Goal: Book appointment/travel/reservation: Register for event/course

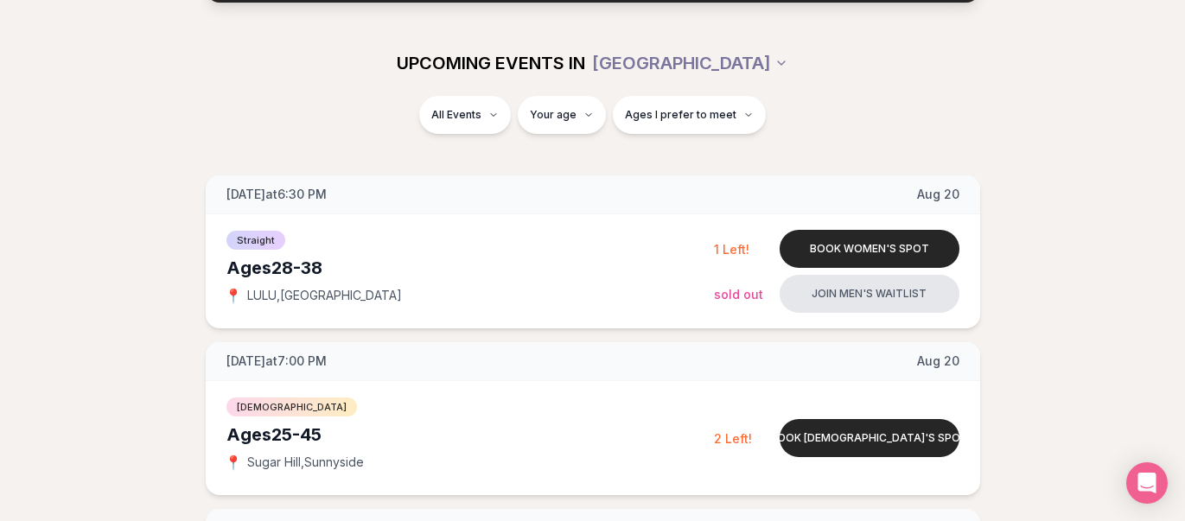
scroll to position [188, 0]
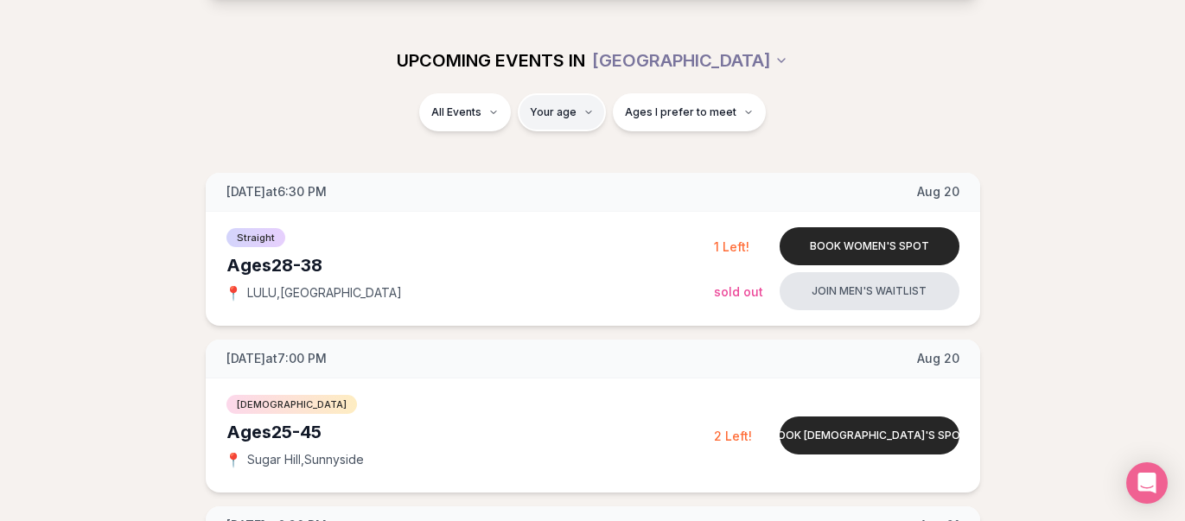
type input "**"
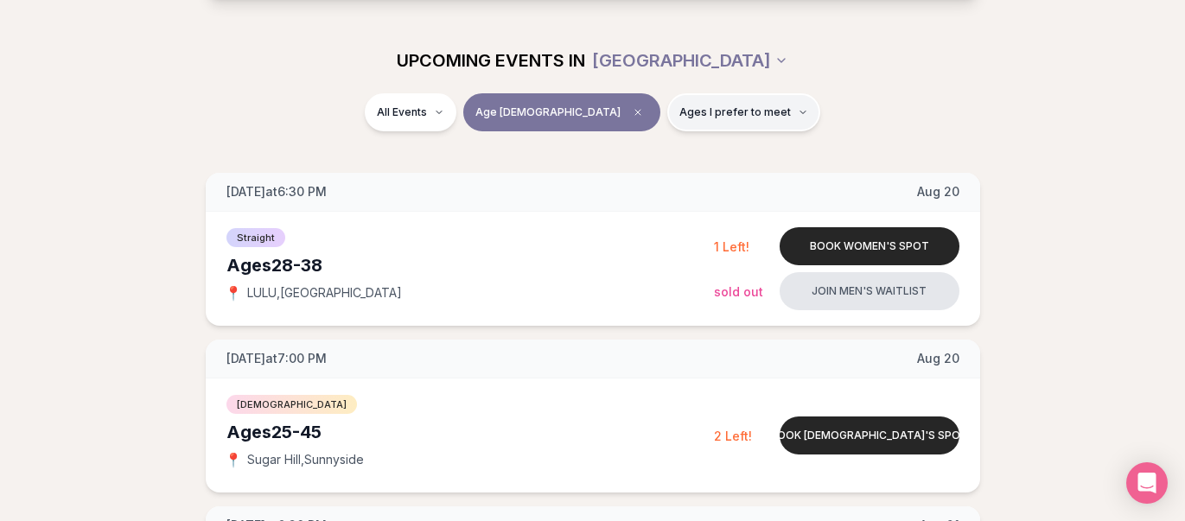
click at [690, 123] on button "Ages I prefer to meet" at bounding box center [743, 112] width 153 height 38
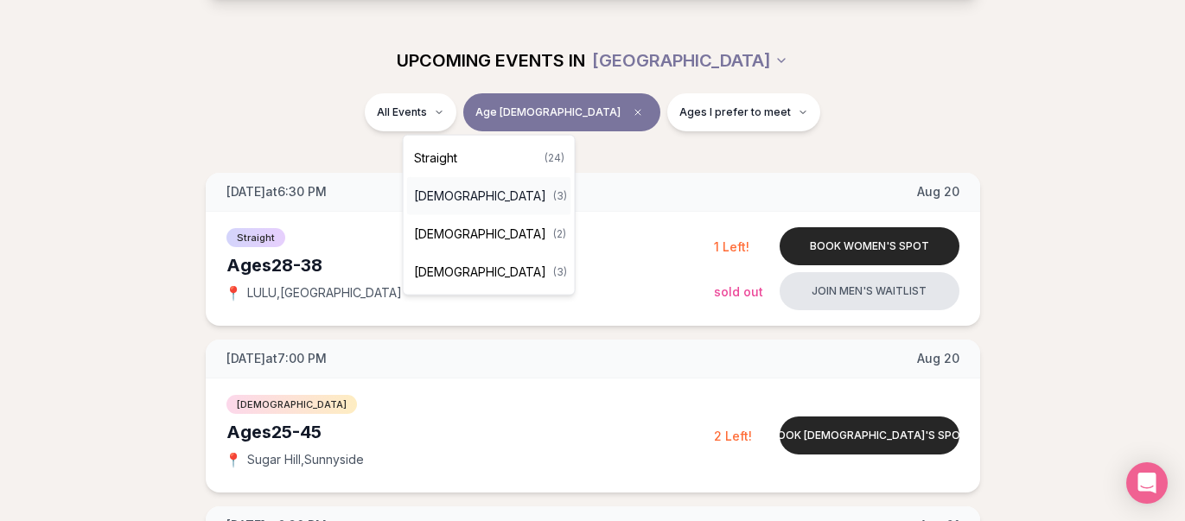
click at [481, 195] on span "[DEMOGRAPHIC_DATA]" at bounding box center [480, 196] width 132 height 17
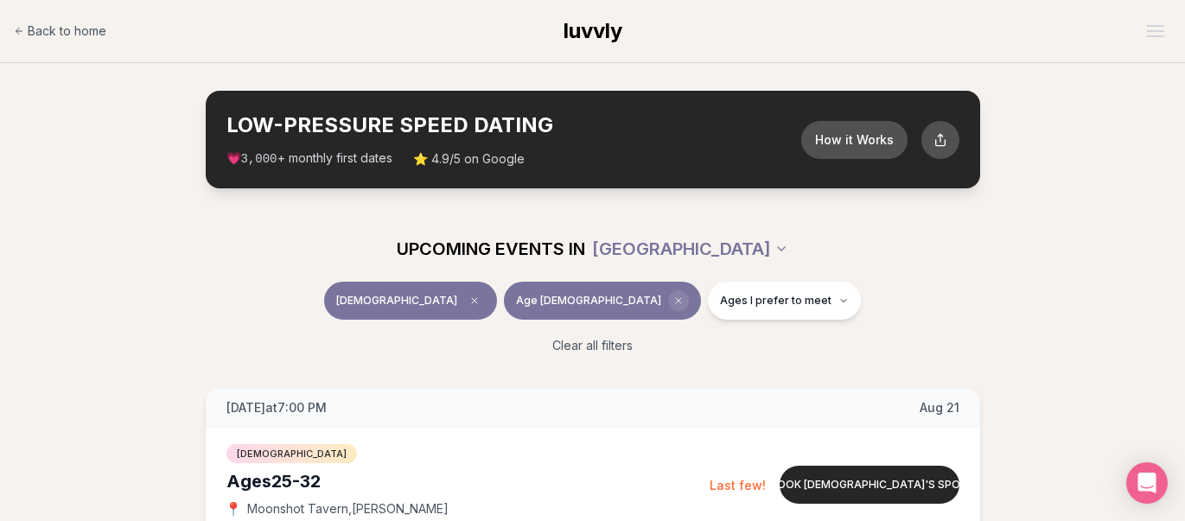
click at [668, 302] on span "Clear age" at bounding box center [678, 300] width 21 height 21
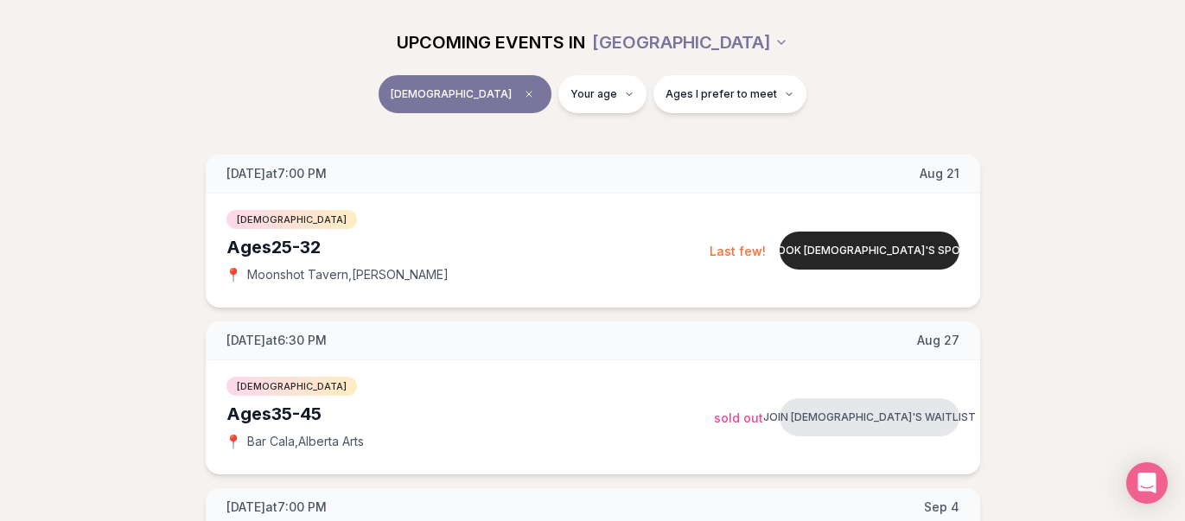
scroll to position [201, 0]
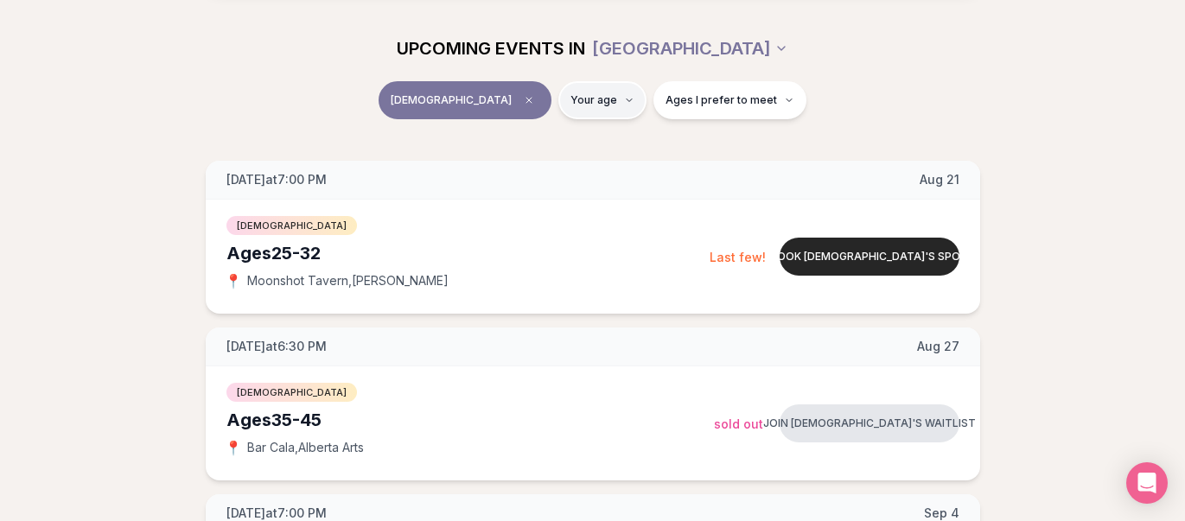
type input "**"
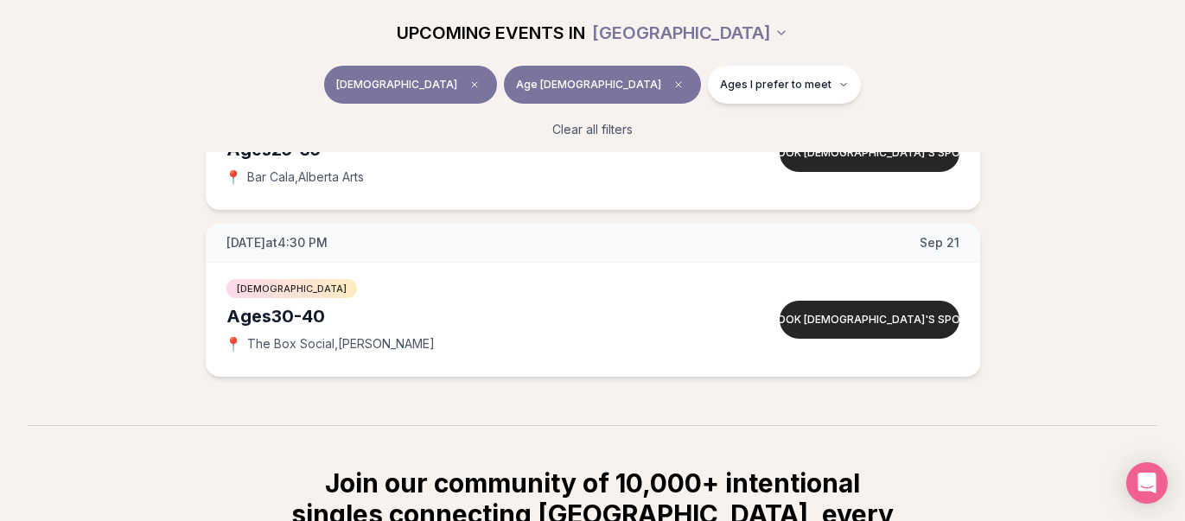
scroll to position [500, 0]
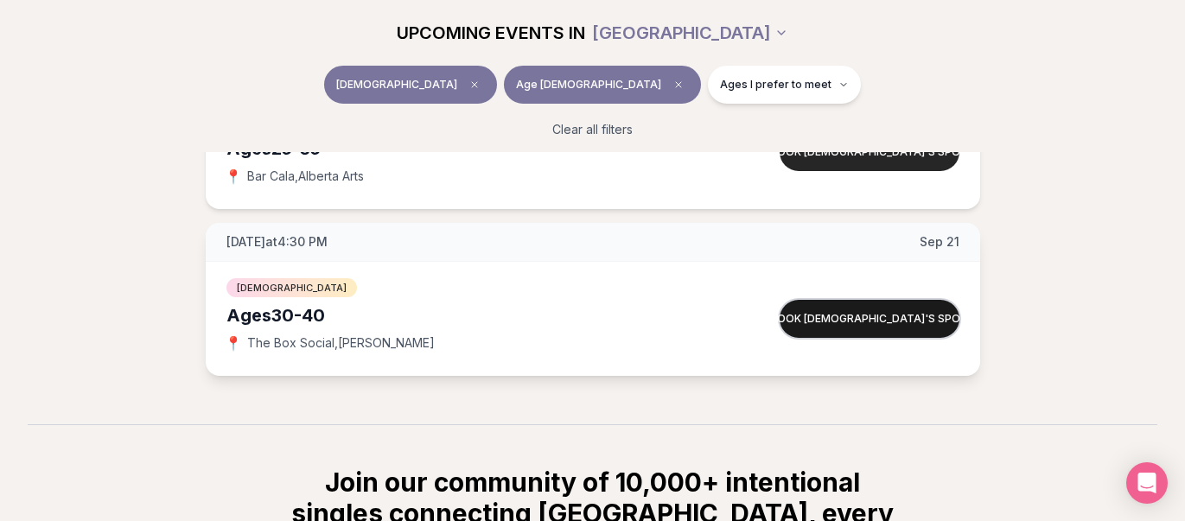
click at [869, 313] on button "Book [DEMOGRAPHIC_DATA]'s spot" at bounding box center [870, 319] width 180 height 38
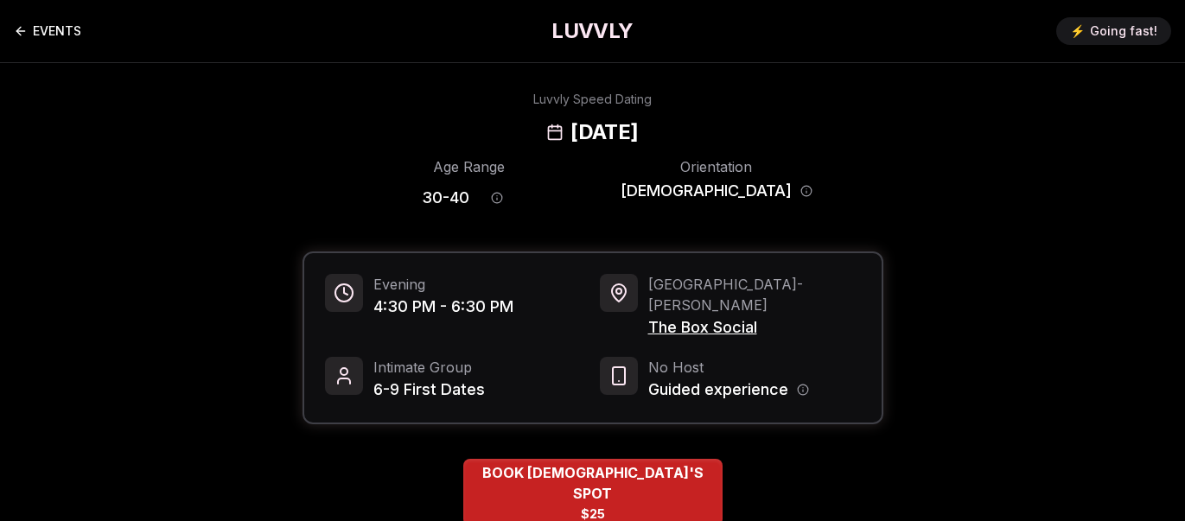
click at [69, 29] on link "EVENTS" at bounding box center [47, 31] width 67 height 35
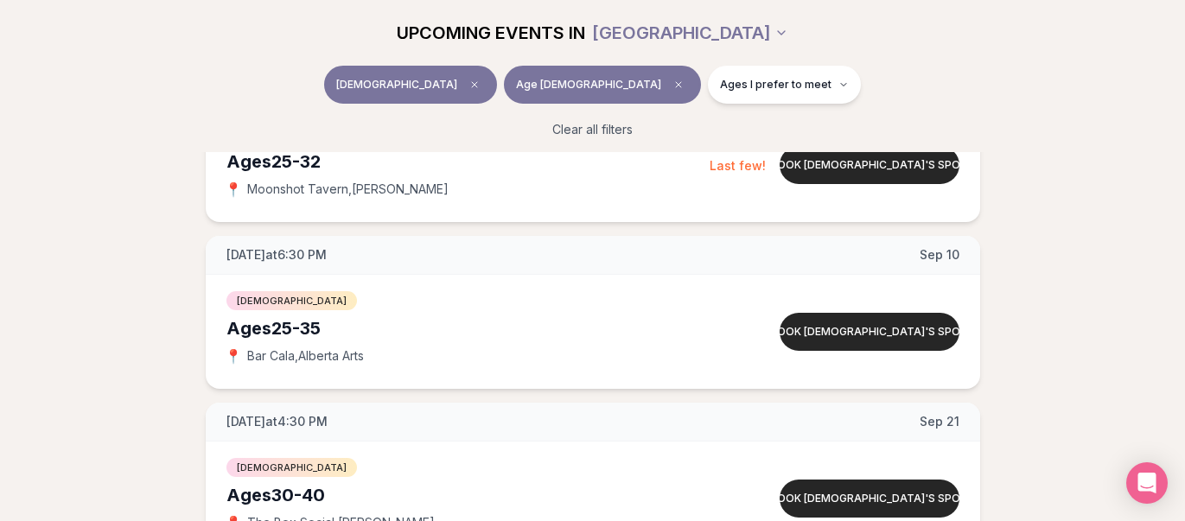
scroll to position [323, 0]
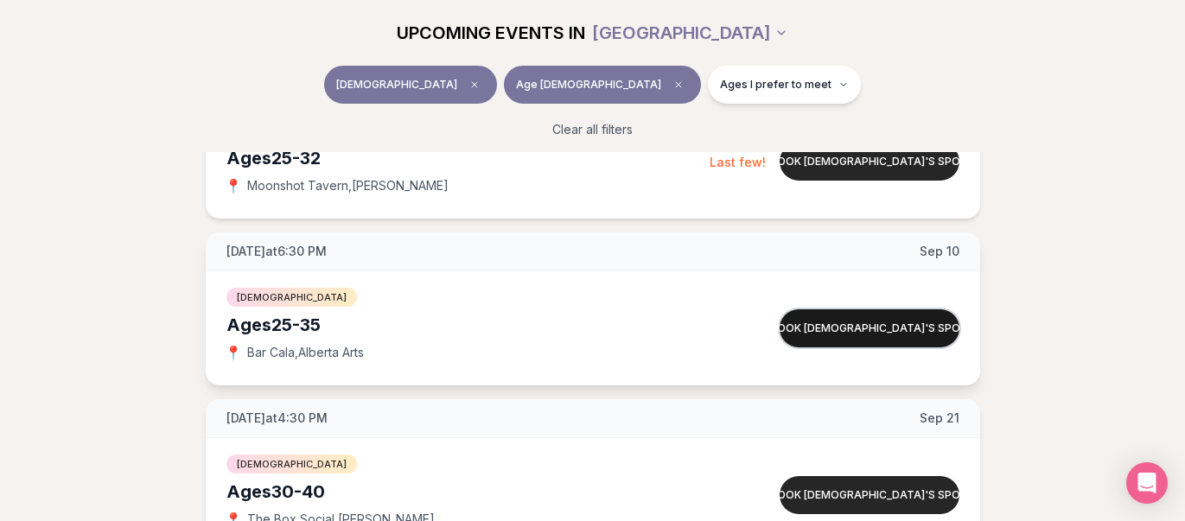
click at [850, 332] on button "Book [DEMOGRAPHIC_DATA]'s spot" at bounding box center [870, 328] width 180 height 38
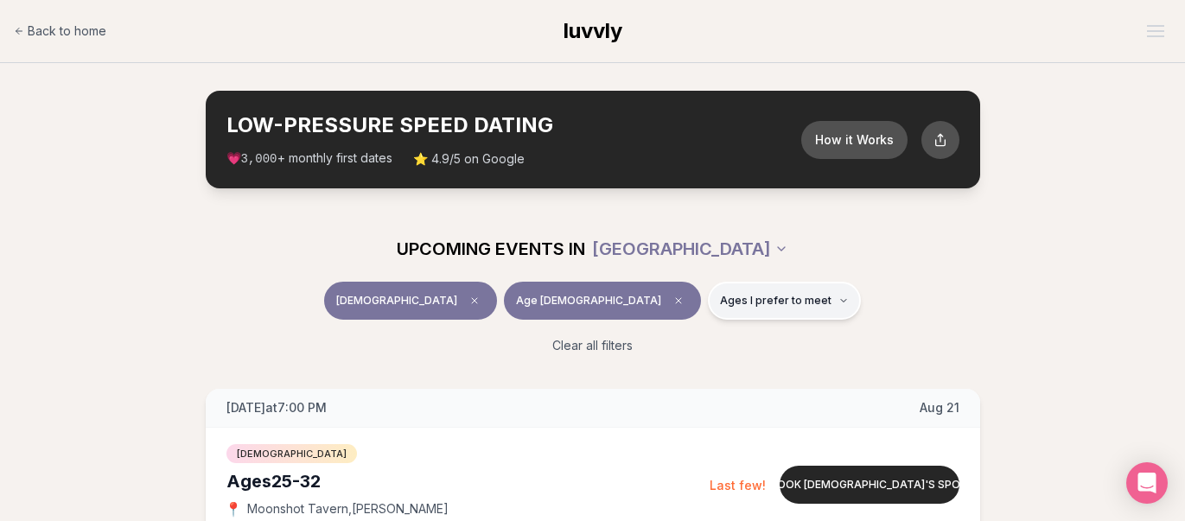
click at [738, 290] on button "Ages I prefer to meet" at bounding box center [784, 301] width 153 height 38
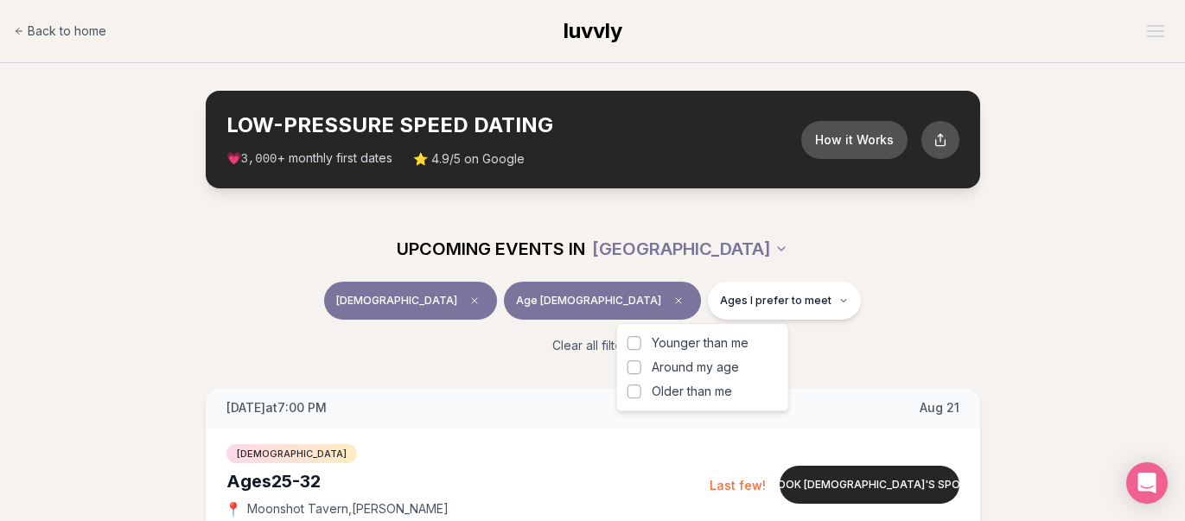
click at [684, 391] on span "Older than me" at bounding box center [692, 391] width 80 height 17
click at [641, 391] on button "Older than me" at bounding box center [634, 392] width 14 height 14
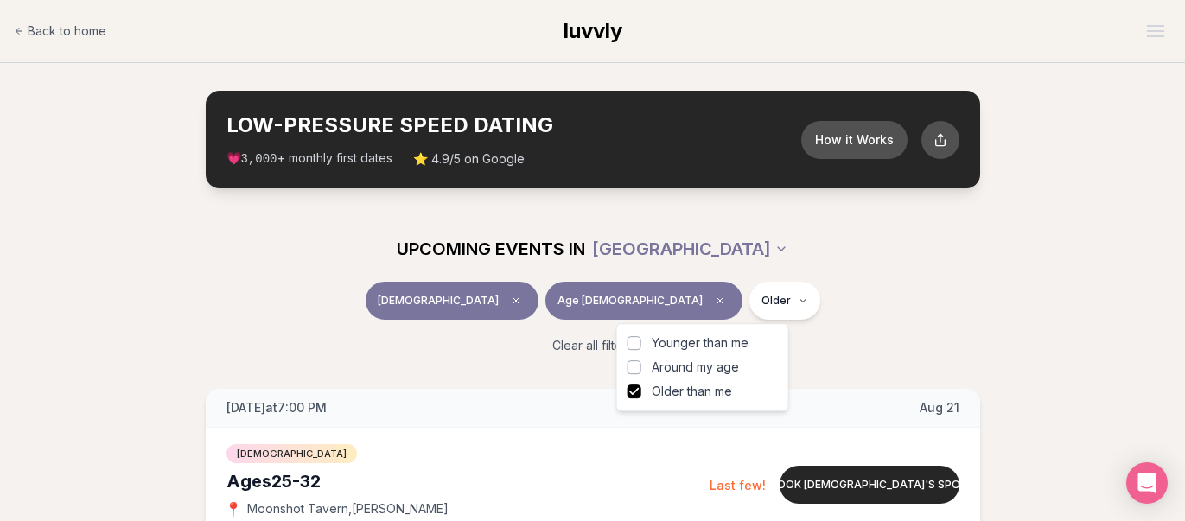
click at [252, 306] on div "[DEMOGRAPHIC_DATA] Age [DEMOGRAPHIC_DATA] Older" at bounding box center [593, 304] width 968 height 45
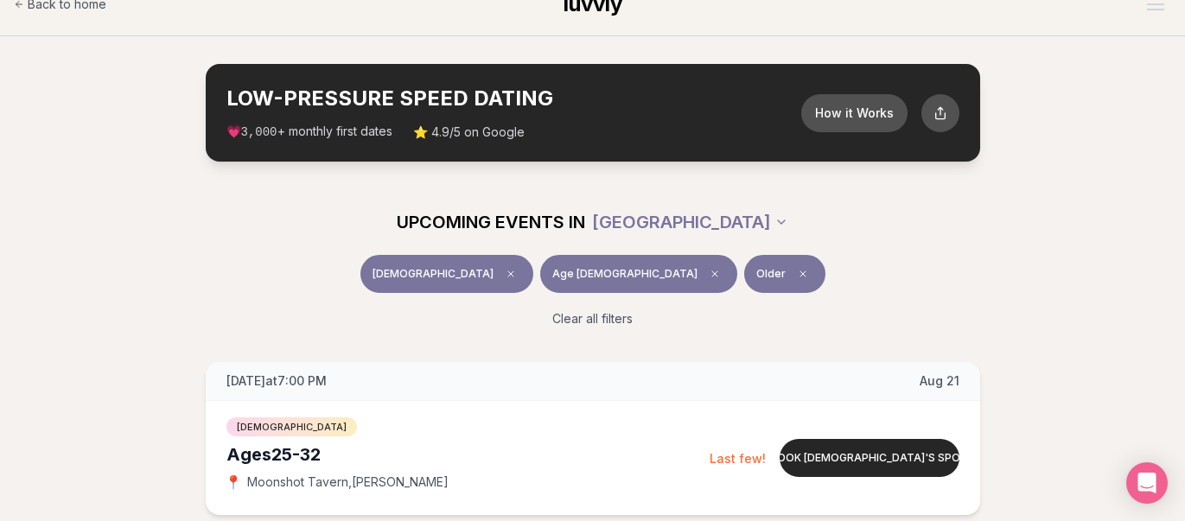
scroll to position [24, 0]
